Goal: Task Accomplishment & Management: Manage account settings

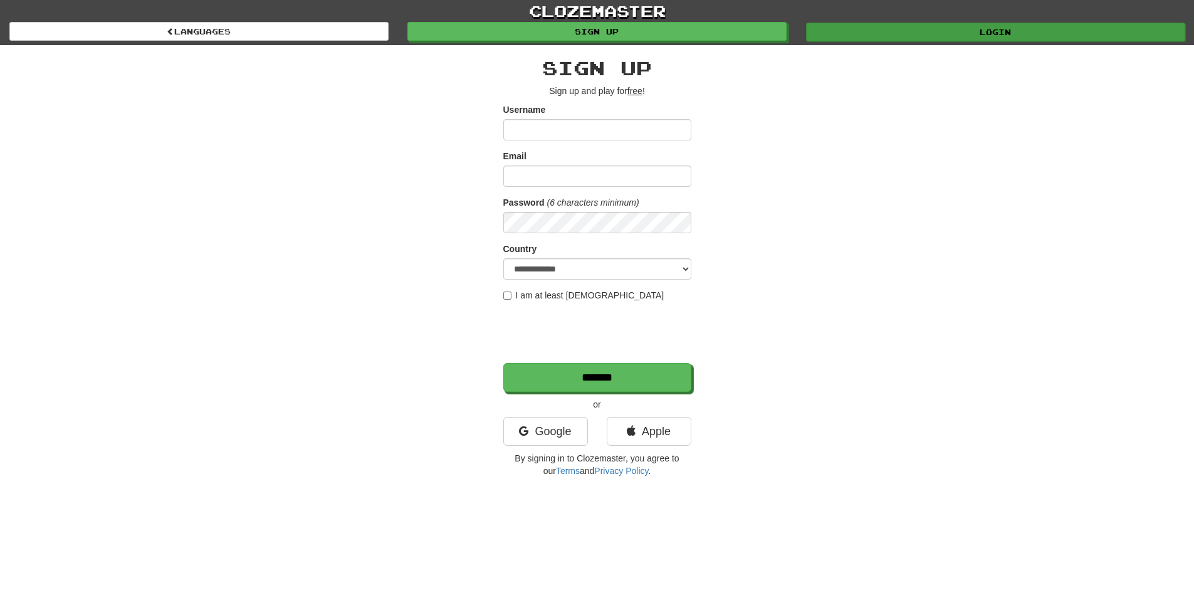
type input "**********"
click at [899, 29] on link "Login" at bounding box center [995, 32] width 379 height 19
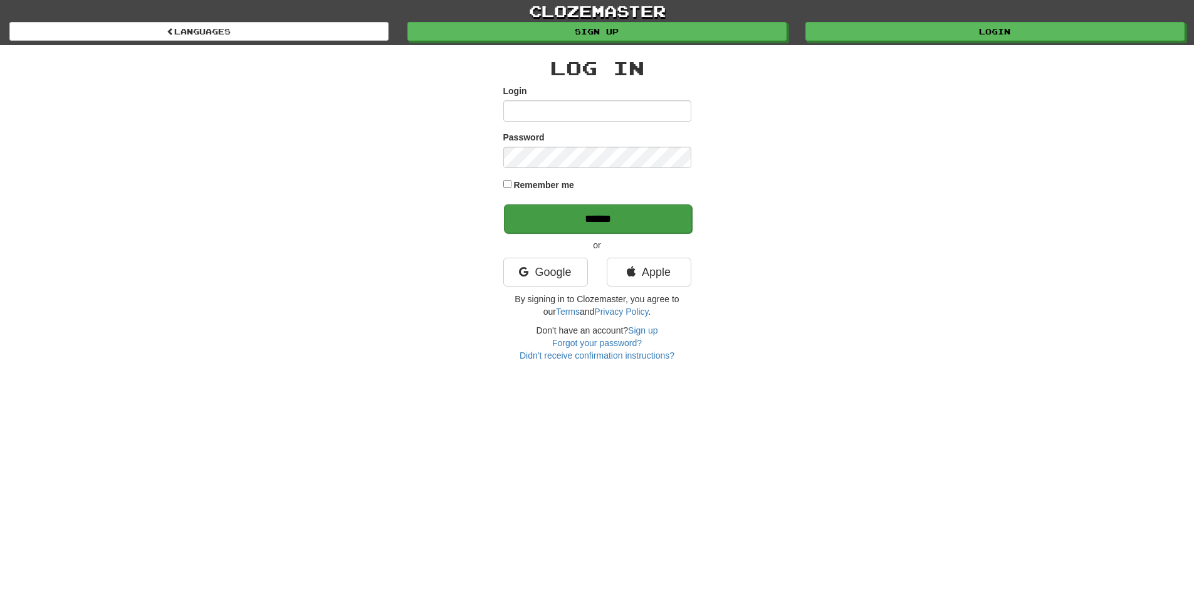
type input "**********"
click at [577, 215] on input "******" at bounding box center [598, 218] width 188 height 29
